Goal: Information Seeking & Learning: Learn about a topic

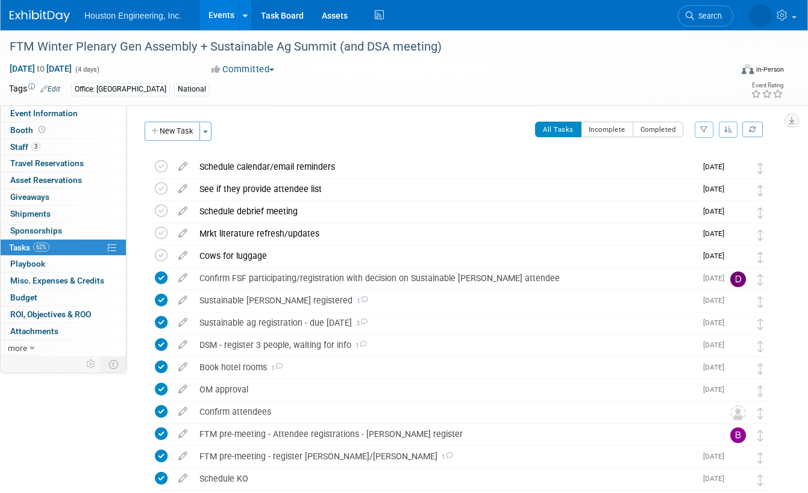
click at [207, 15] on link "Events" at bounding box center [221, 15] width 44 height 30
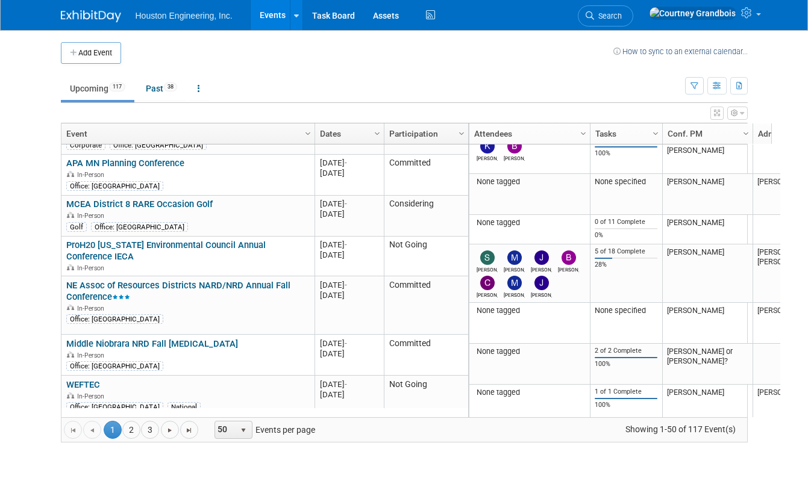
scroll to position [1012, 0]
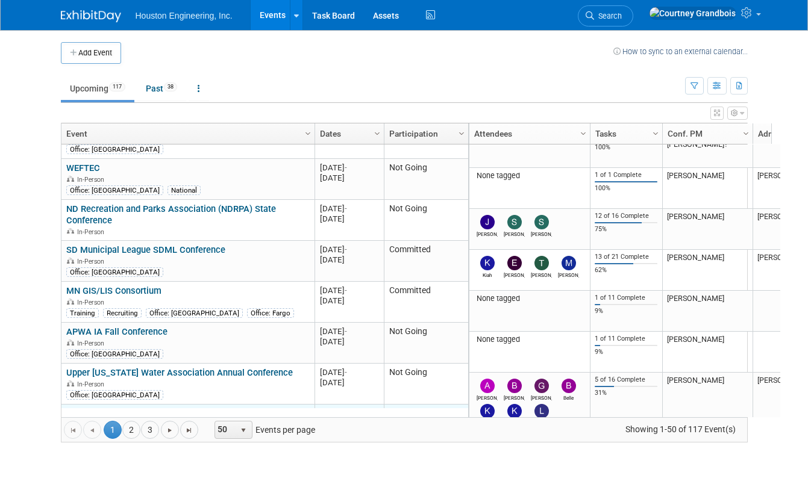
click at [148, 408] on link "MN Water Resources Conference" at bounding box center [141, 413] width 151 height 11
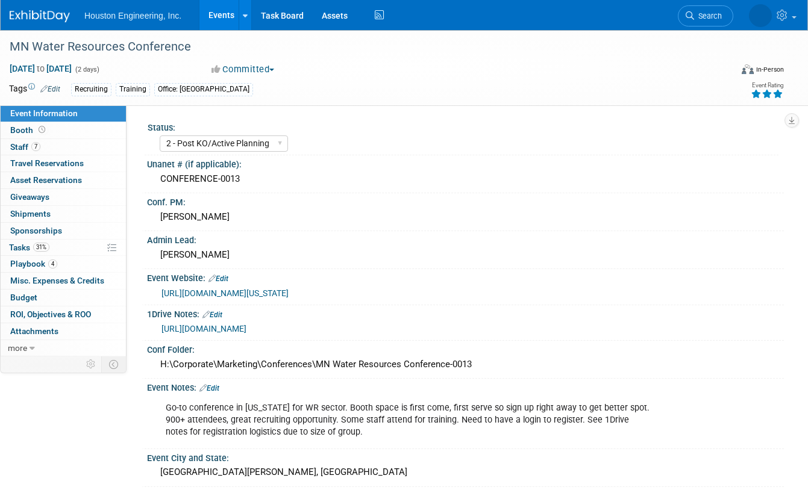
select select "2 - Post KO/Active Planning"
select select "Yes"
select select "No"
select select "Water Resources"
click at [234, 298] on div "https://ccaps.umn.edu/minnesota-water-resources-conference" at bounding box center [467, 294] width 613 height 14
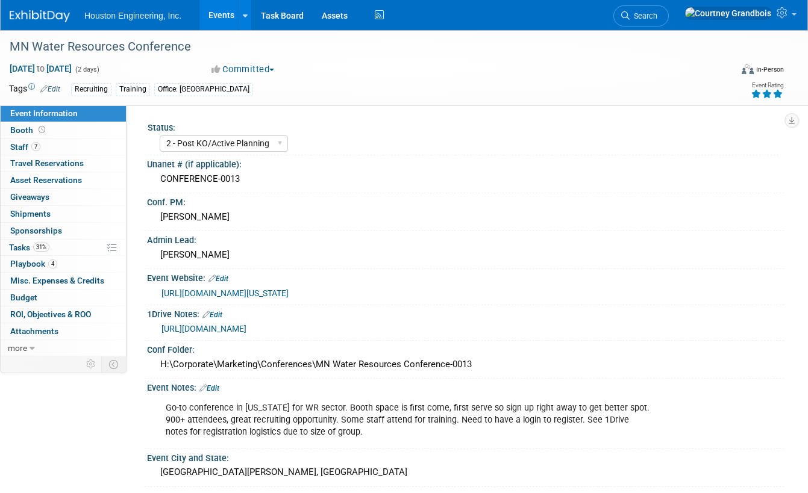
click at [236, 294] on link "[URL][DOMAIN_NAME][US_STATE]" at bounding box center [224, 293] width 127 height 10
click at [229, 298] on div "[URL][DOMAIN_NAME][US_STATE]" at bounding box center [467, 294] width 613 height 14
click at [243, 291] on link "[URL][DOMAIN_NAME][US_STATE]" at bounding box center [224, 293] width 127 height 10
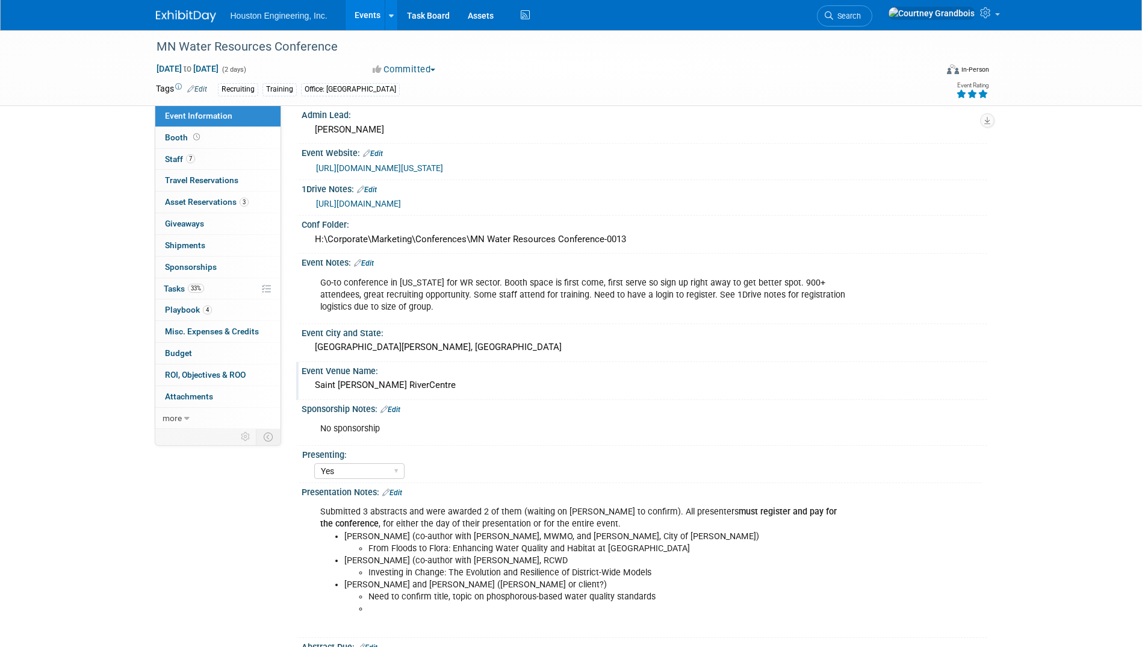
scroll to position [120, 0]
